Goal: Navigation & Orientation: Find specific page/section

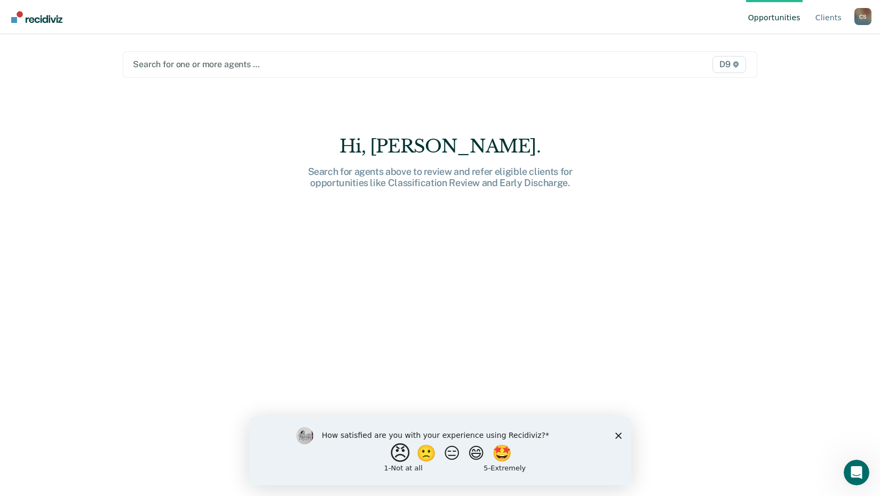
click at [393, 463] on button "😠" at bounding box center [401, 453] width 25 height 21
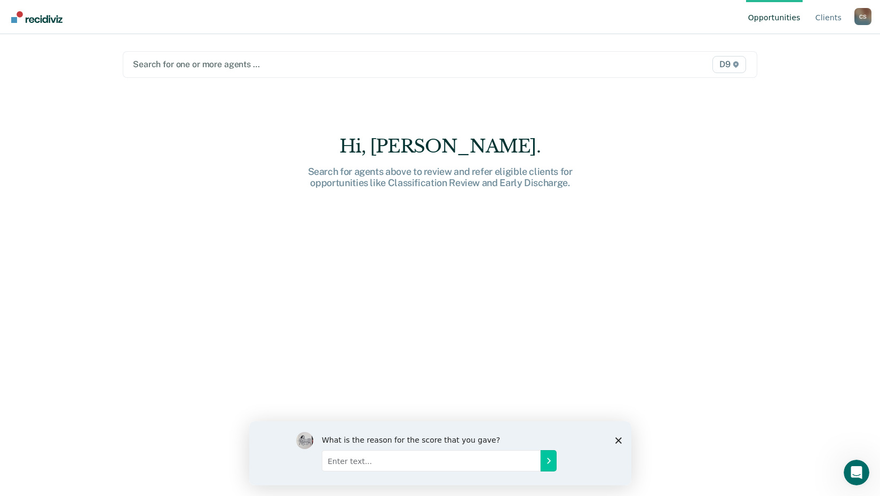
scroll to position [16, 0]
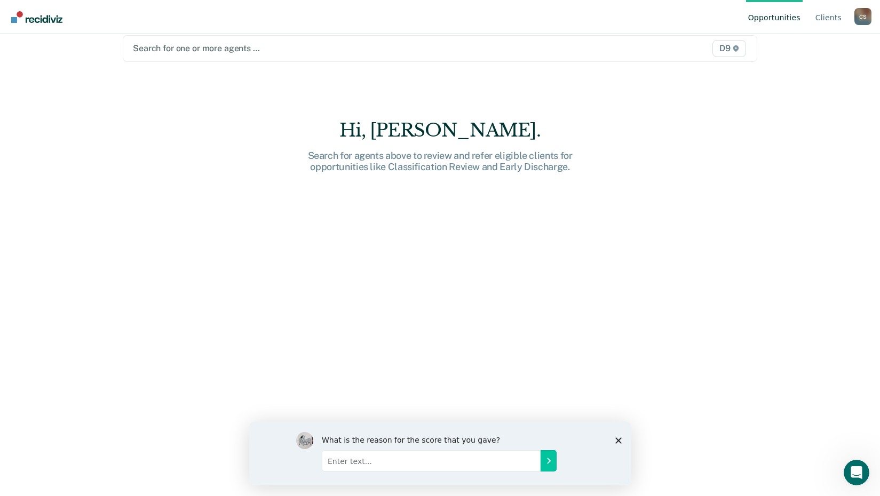
click at [620, 444] on div "What is the reason for the score that you gave?" at bounding box center [440, 453] width 382 height 64
drag, startPoint x: 618, startPoint y: 440, endPoint x: 616, endPoint y: 433, distance: 7.3
click at [617, 439] on polygon "Close survey" at bounding box center [618, 440] width 6 height 6
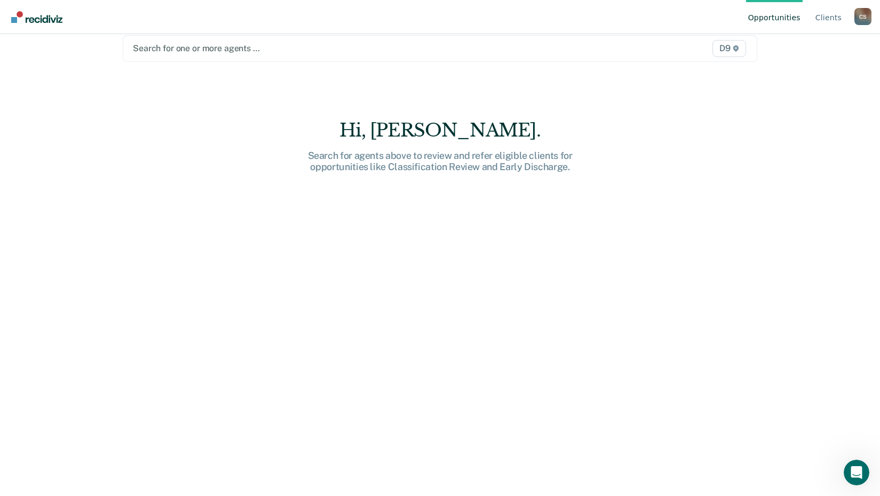
drag, startPoint x: 510, startPoint y: 217, endPoint x: 504, endPoint y: 189, distance: 28.9
click at [510, 215] on div "Hi, [PERSON_NAME]. Search for agents above to review and refer eligible clients…" at bounding box center [440, 308] width 635 height 377
click at [361, 153] on div "Search for agents above to review and refer eligible clients for opportunities …" at bounding box center [441, 161] width 342 height 23
click at [362, 159] on div "Search for agents above to review and refer eligible clients for opportunities …" at bounding box center [441, 161] width 342 height 23
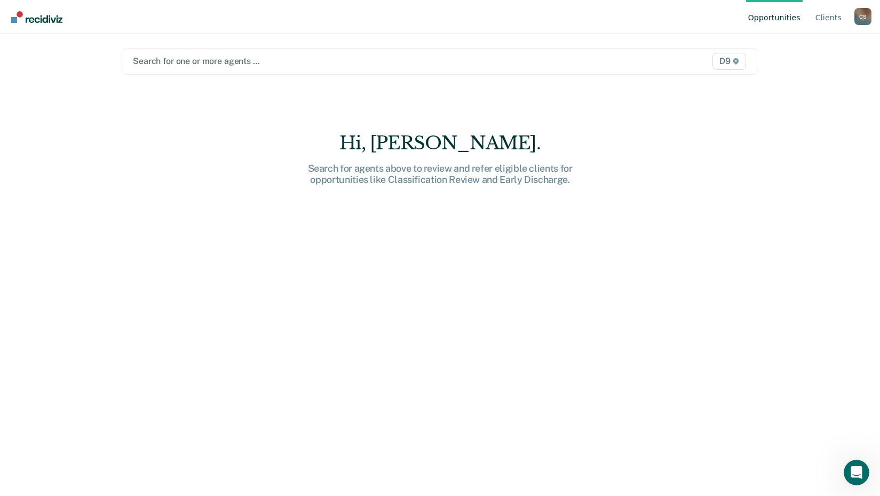
scroll to position [0, 0]
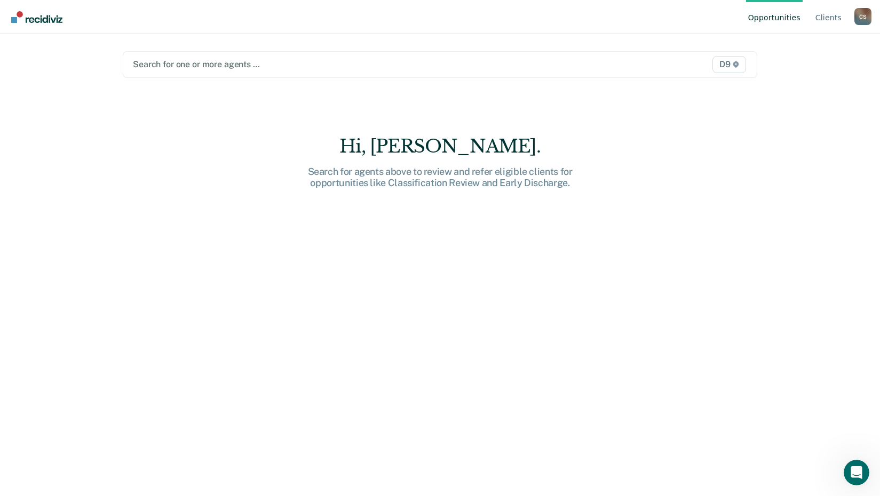
click at [858, 13] on div "C S" at bounding box center [863, 16] width 17 height 17
click at [823, 20] on link "Client s" at bounding box center [829, 17] width 30 height 34
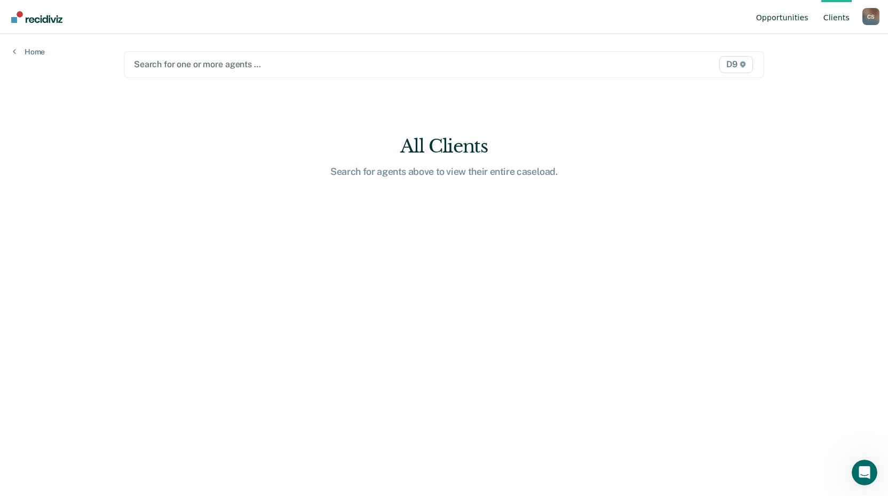
click at [789, 15] on link "Opportunities" at bounding box center [782, 17] width 57 height 34
